Goal: Transaction & Acquisition: Download file/media

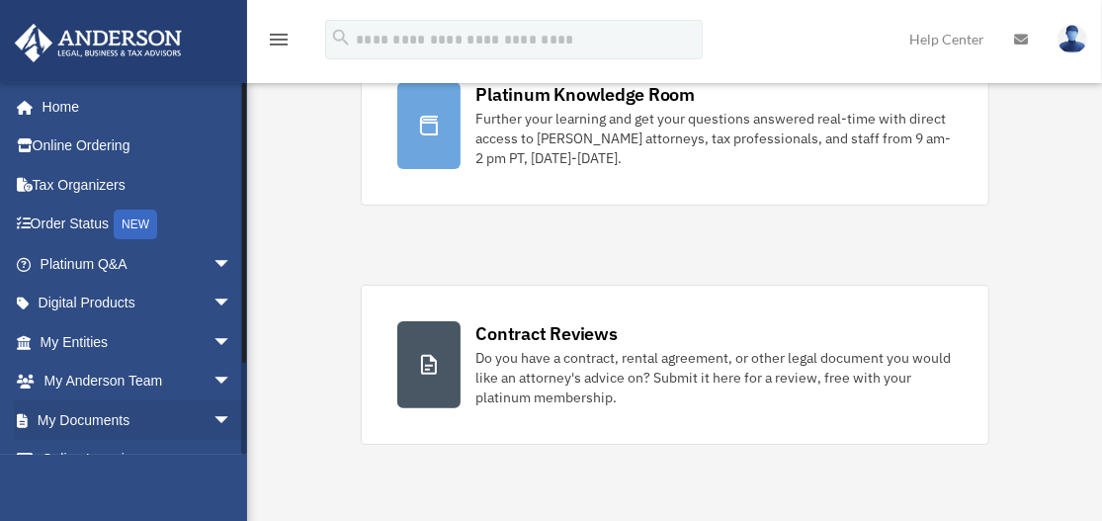
scroll to position [198, 0]
click at [104, 413] on link "My Documents arrow_drop_down" at bounding box center [138, 420] width 248 height 40
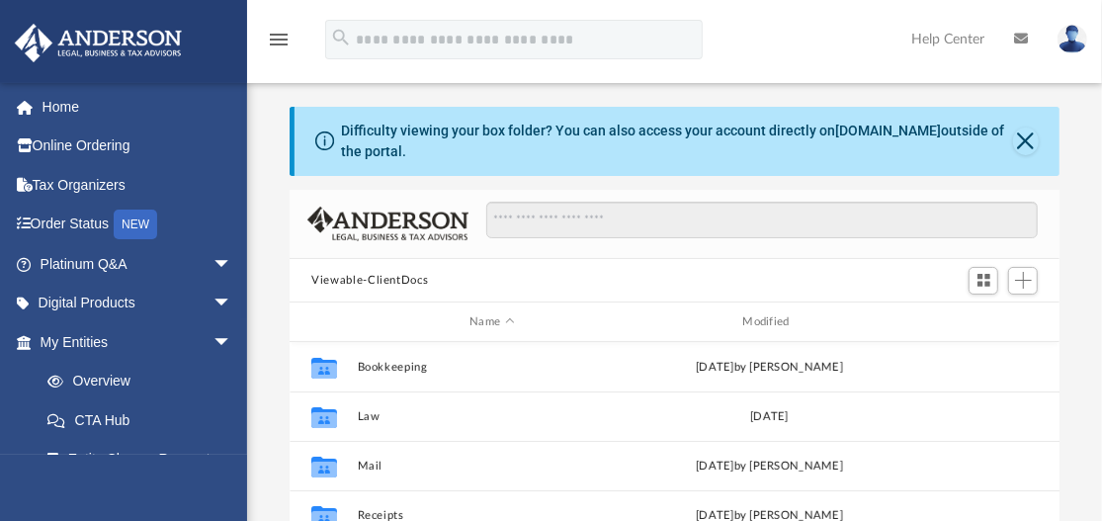
scroll to position [434, 754]
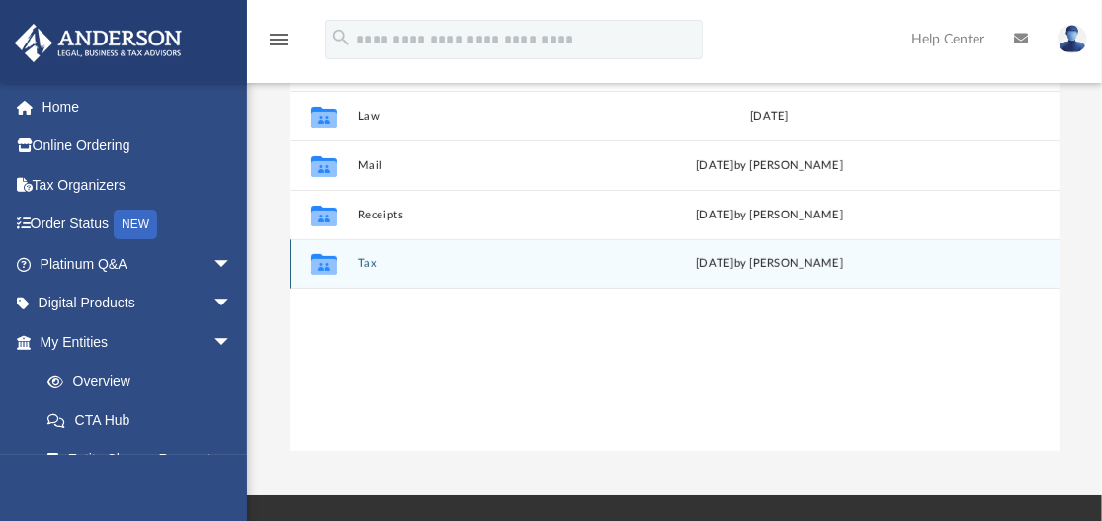
click at [381, 270] on div "Collaborated Folder Tax Mon Sep 1 2025 by Alex Price" at bounding box center [675, 263] width 770 height 49
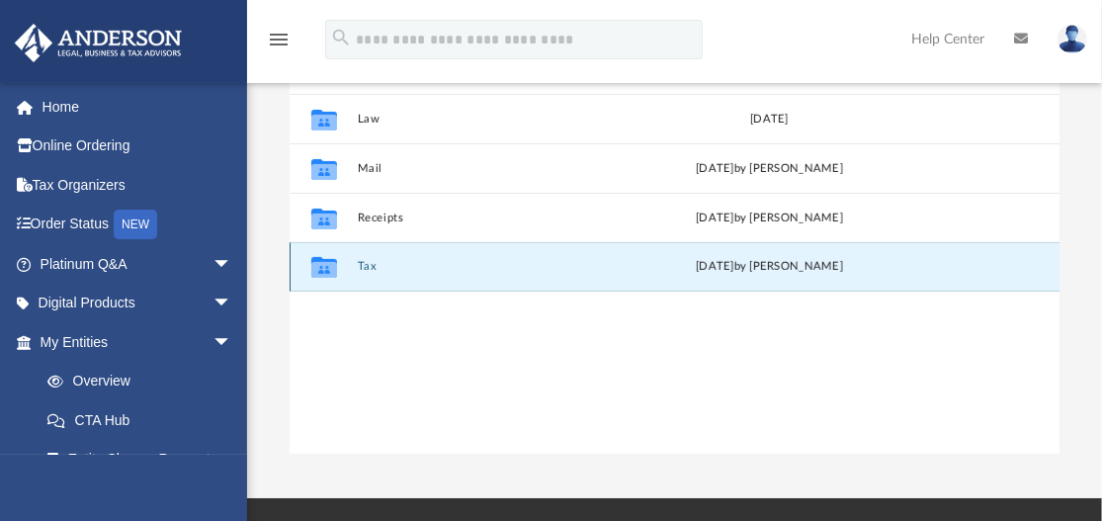
scroll to position [297, 0]
click at [360, 265] on button "Tax" at bounding box center [492, 267] width 269 height 13
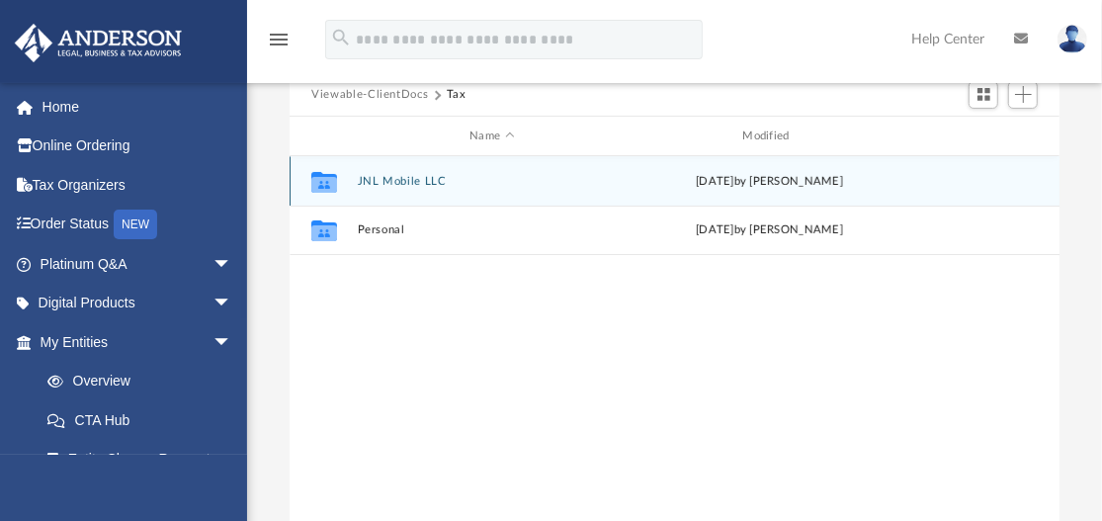
scroll to position [185, 0]
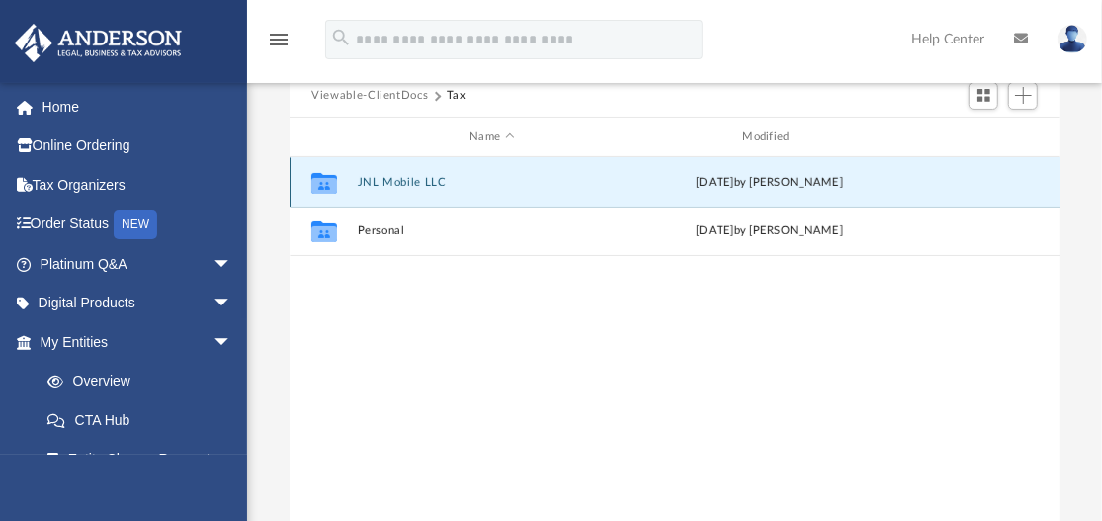
click at [377, 184] on button "JNL Mobile LLC" at bounding box center [492, 182] width 269 height 13
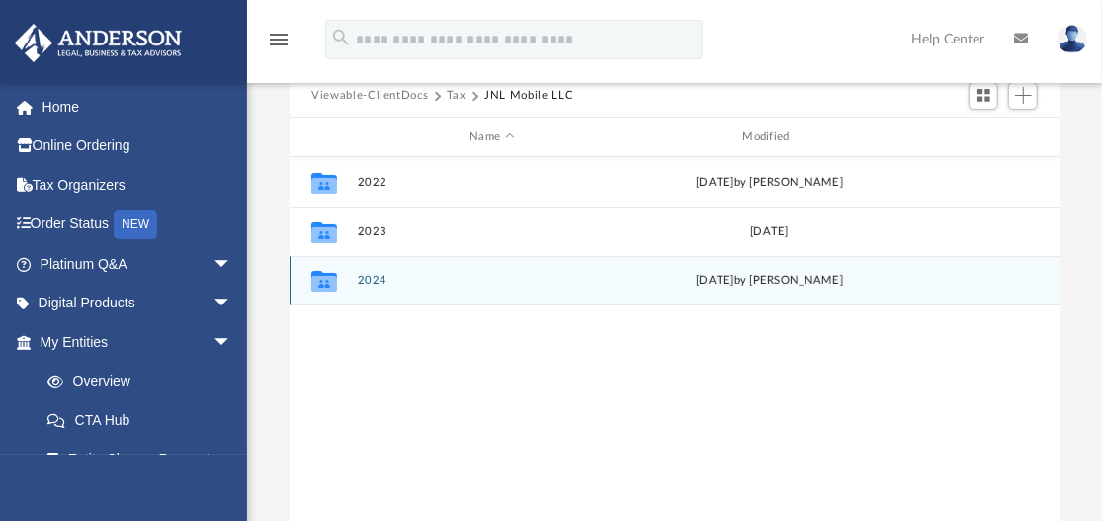
click at [373, 278] on button "2024" at bounding box center [492, 281] width 269 height 13
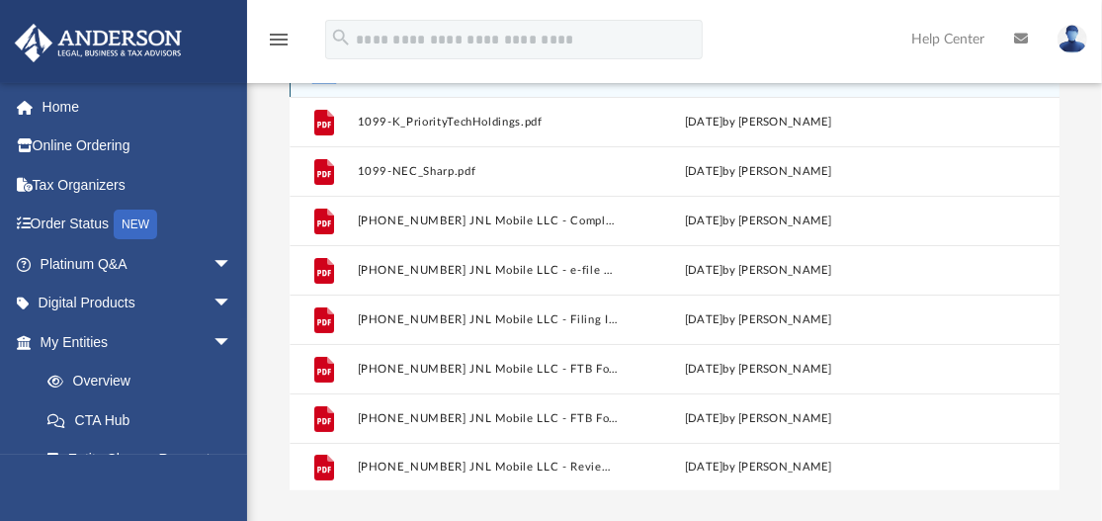
scroll to position [261, 0]
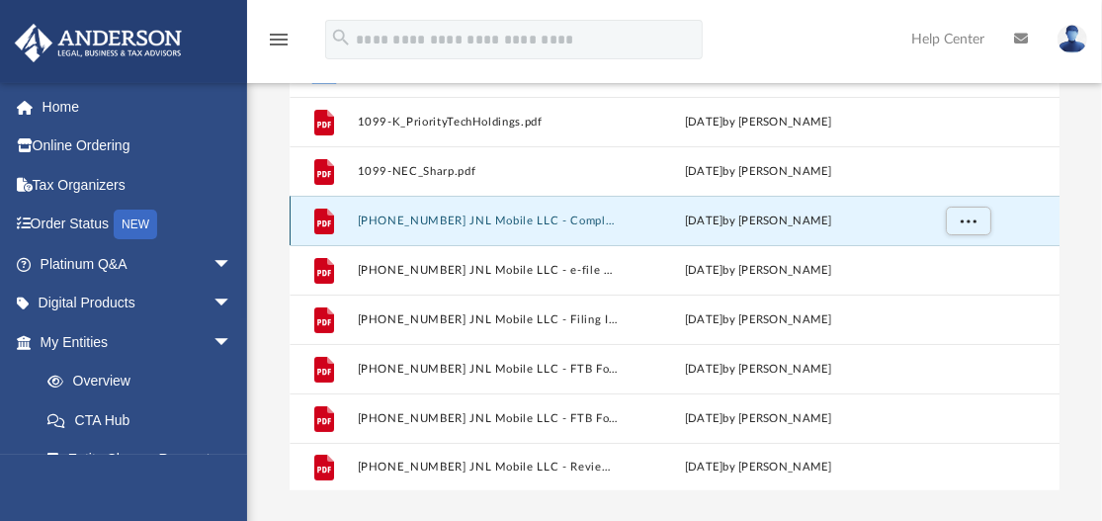
click at [592, 214] on button "2024 1065 JNL Mobile LLC - Completed Copy.pdf" at bounding box center [489, 220] width 262 height 13
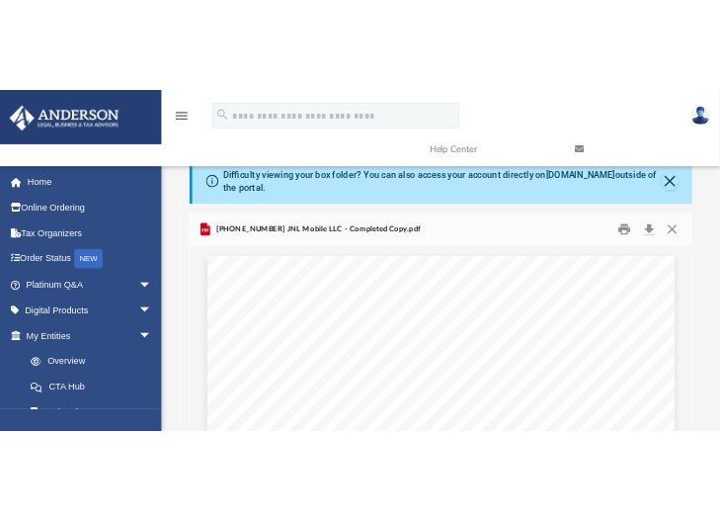
scroll to position [0, 0]
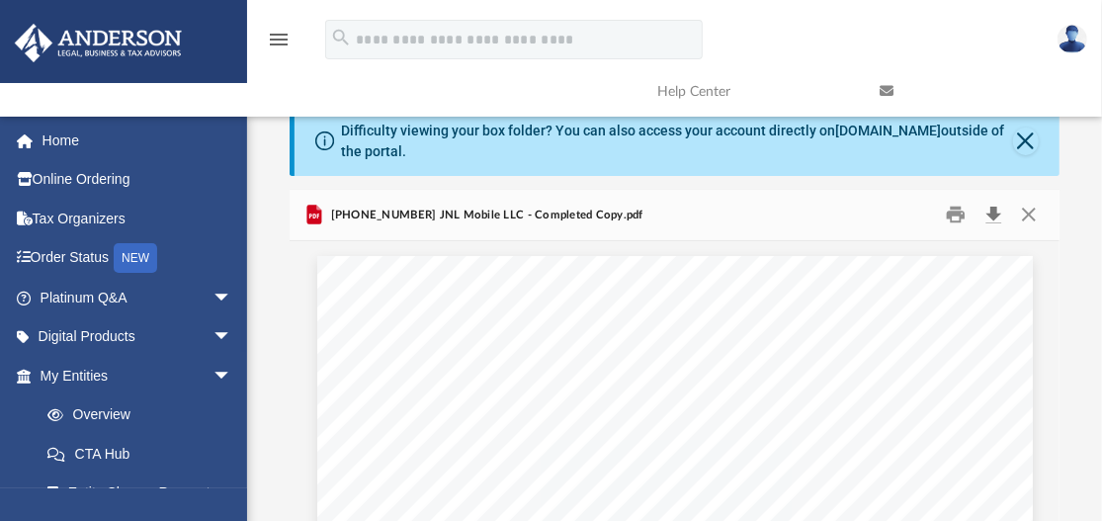
click at [993, 211] on button "Download" at bounding box center [993, 215] width 36 height 31
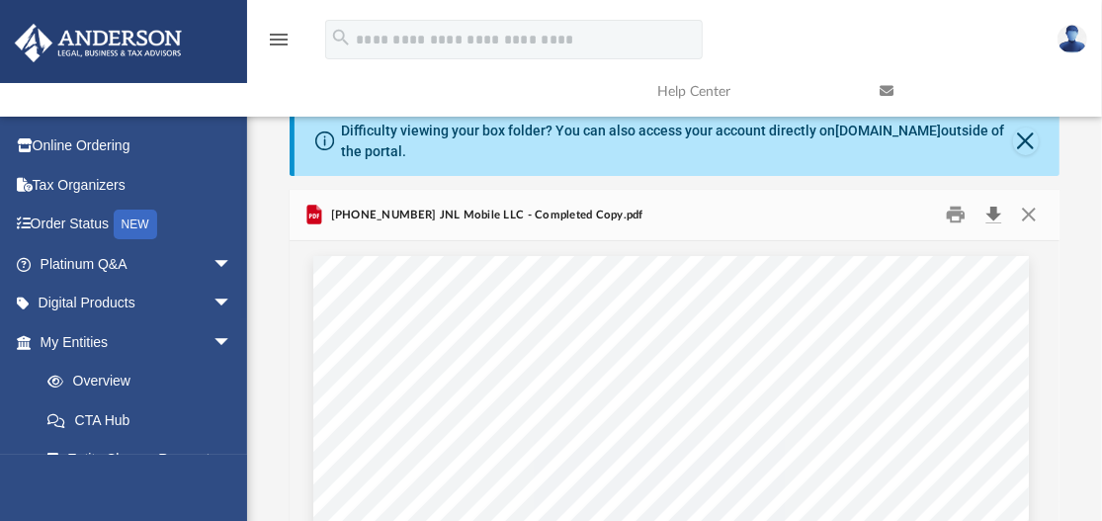
scroll to position [434, 754]
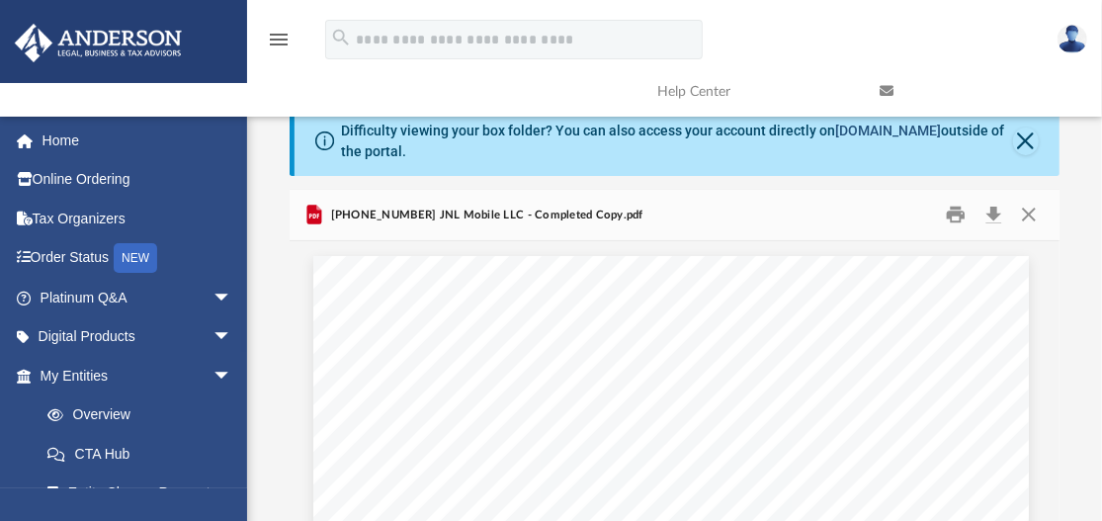
click at [892, 137] on link "box.com" at bounding box center [889, 131] width 106 height 16
